Goal: Task Accomplishment & Management: Manage account settings

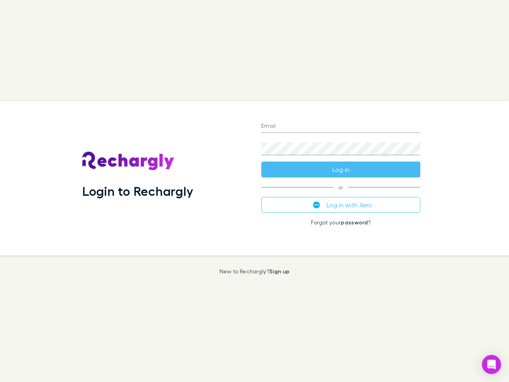
click at [255, 191] on div "Login to Rechargly" at bounding box center [165, 178] width 179 height 154
click at [341, 126] on input "Email" at bounding box center [340, 126] width 159 height 13
click at [341, 169] on form "Email Password Log in" at bounding box center [340, 146] width 159 height 64
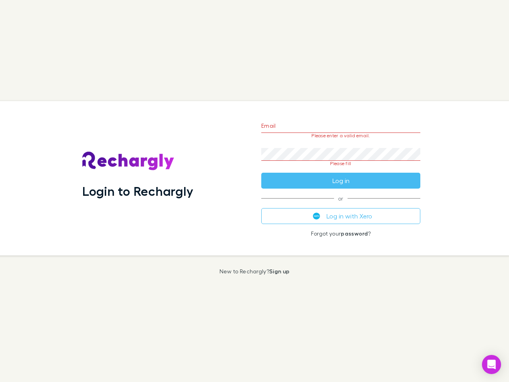
click at [341, 205] on div "Email Please enter a valid email. Password Please fill Log in or Log in with Xe…" at bounding box center [341, 178] width 172 height 154
click at [492, 364] on icon "Open Intercom Messenger" at bounding box center [492, 365] width 8 height 10
